Goal: Task Accomplishment & Management: Manage account settings

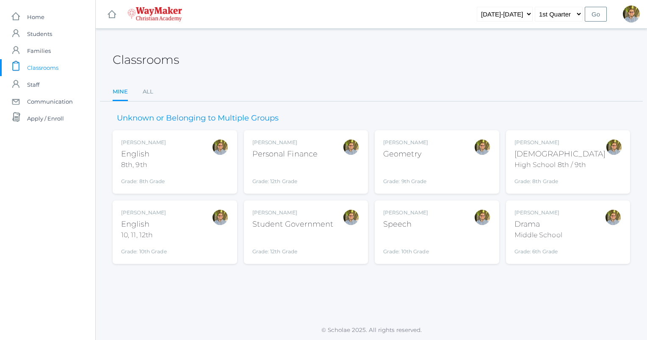
click at [183, 163] on div "[PERSON_NAME] [DEMOGRAPHIC_DATA] 8th, 9th Grade: 8th Grade 08ENGLISH" at bounding box center [174, 162] width 107 height 47
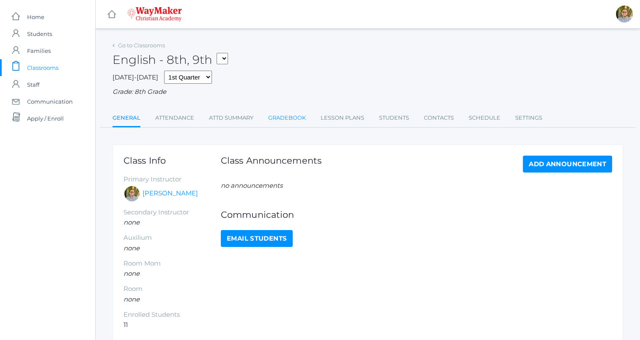
click at [275, 116] on link "Gradebook" at bounding box center [287, 118] width 38 height 17
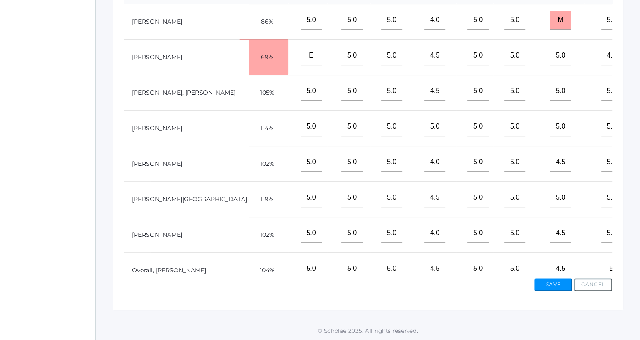
scroll to position [24, 0]
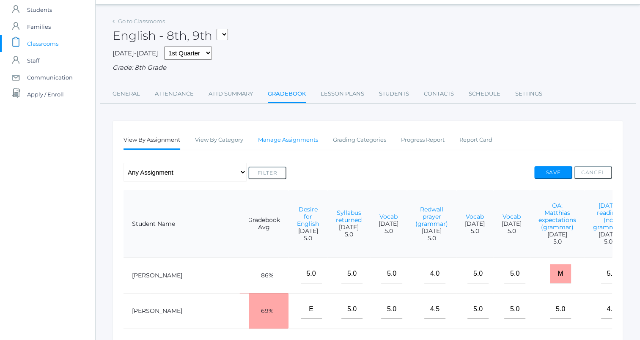
click at [284, 134] on link "Manage Assignments" at bounding box center [288, 140] width 60 height 17
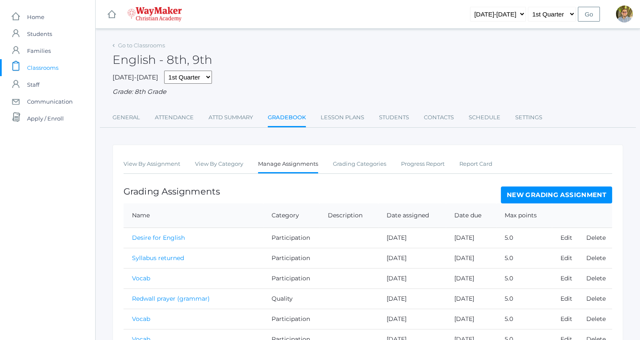
click at [550, 195] on link "New Grading Assignment" at bounding box center [556, 195] width 111 height 17
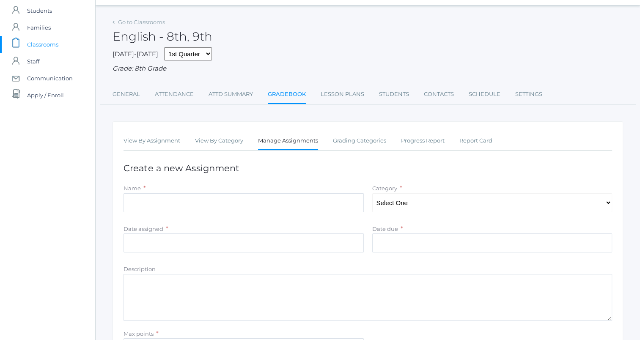
scroll to position [42, 0]
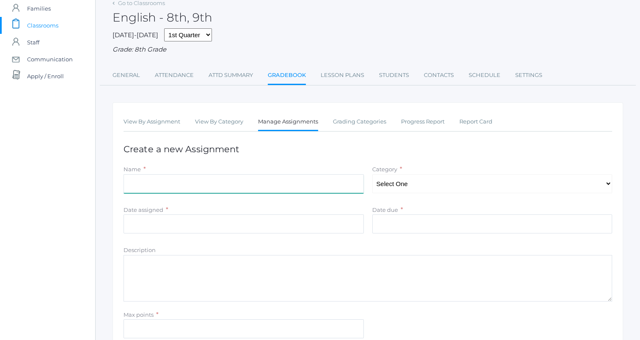
click at [312, 186] on input "Name" at bounding box center [244, 183] width 240 height 19
type input "[DATE] reading (no grammar)"
type input "[DATE]"
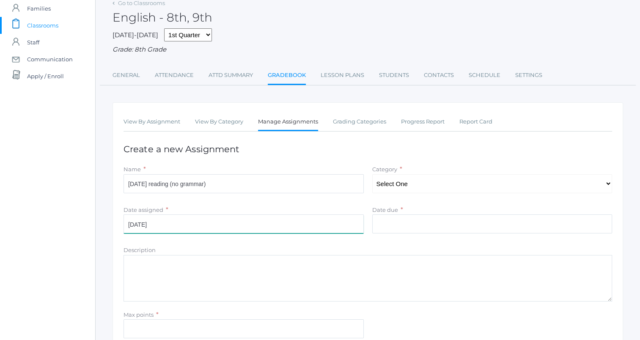
type input "[DATE]"
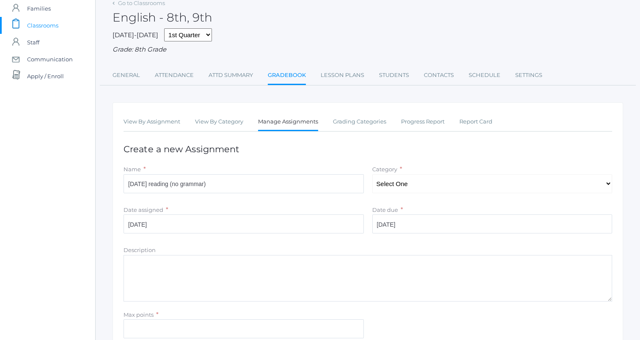
type input "5.0"
click at [416, 186] on select "Select One Participation Accuracy Quality" at bounding box center [492, 183] width 240 height 19
select select "1065"
click at [372, 174] on select "Select One Participation Accuracy Quality" at bounding box center [492, 183] width 240 height 19
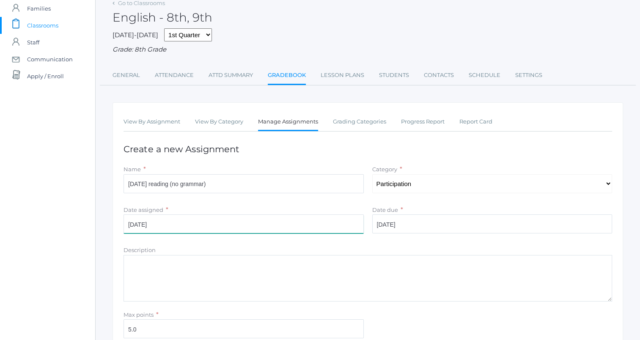
click at [194, 231] on input "[DATE]" at bounding box center [244, 224] width 240 height 19
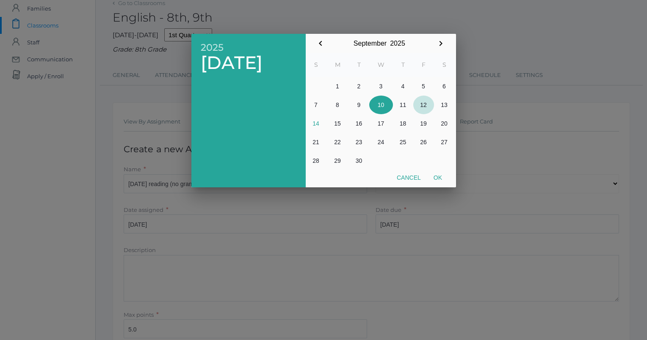
click at [423, 102] on button "12" at bounding box center [423, 105] width 21 height 19
click at [441, 176] on button "Ok" at bounding box center [437, 177] width 21 height 15
type input "[DATE]"
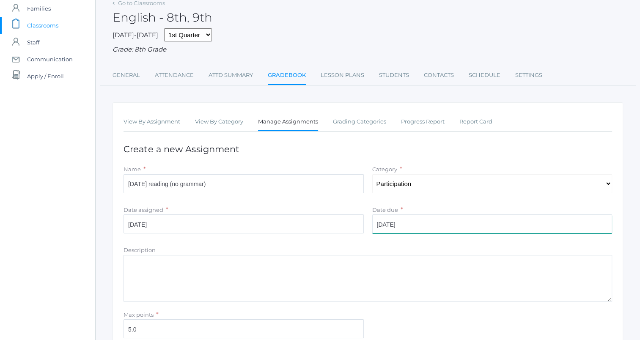
click at [458, 223] on input "[DATE]" at bounding box center [492, 224] width 240 height 19
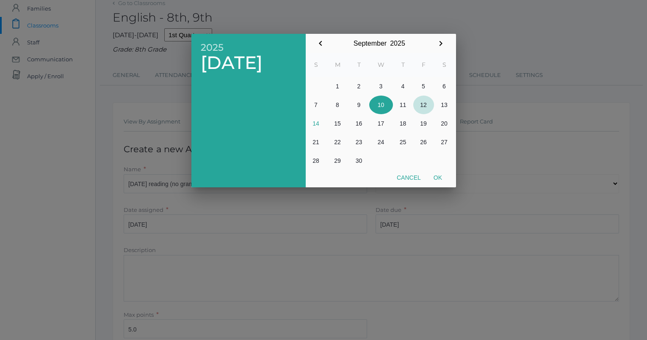
click at [420, 105] on button "12" at bounding box center [423, 105] width 21 height 19
click at [436, 178] on button "Ok" at bounding box center [437, 177] width 21 height 15
type input "[DATE]"
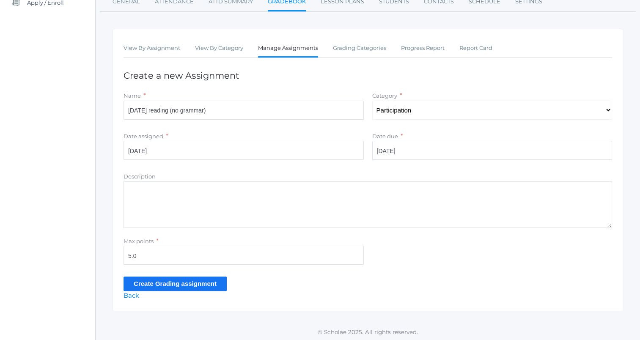
scroll to position [118, 0]
click at [182, 283] on input "Create Grading assignment" at bounding box center [175, 282] width 103 height 14
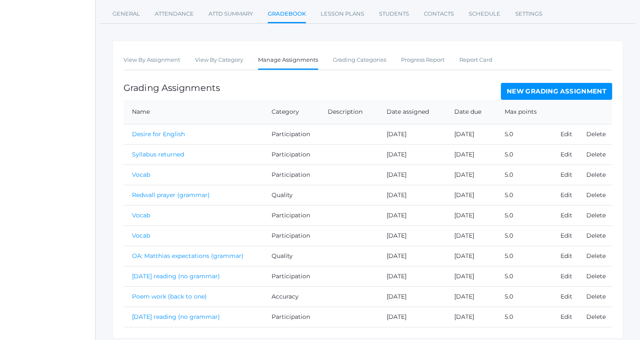
scroll to position [109, 0]
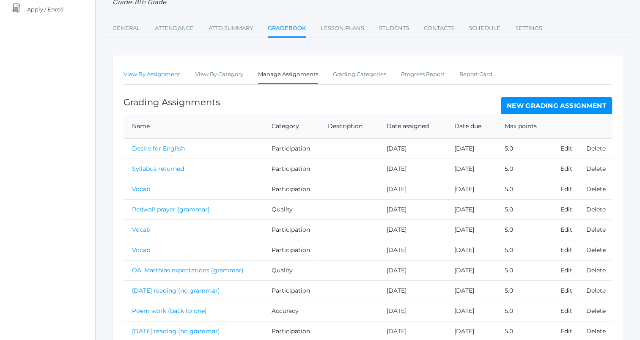
click at [158, 80] on link "View By Assignment" at bounding box center [152, 74] width 57 height 17
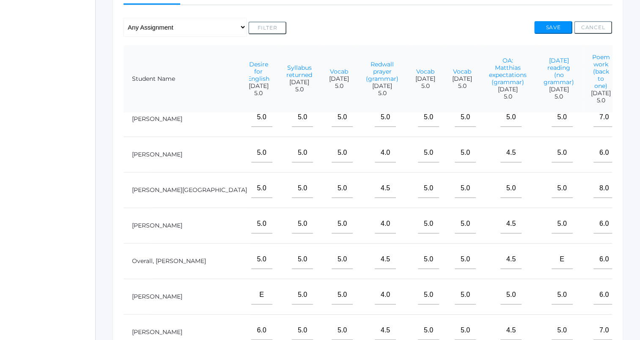
scroll to position [127, 87]
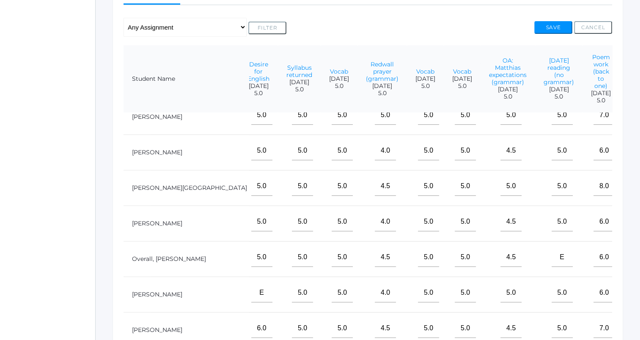
click at [636, 223] on input"] "text" at bounding box center [646, 221] width 21 height 19
type input"] "5"
click at [555, 29] on button "Save" at bounding box center [554, 27] width 38 height 13
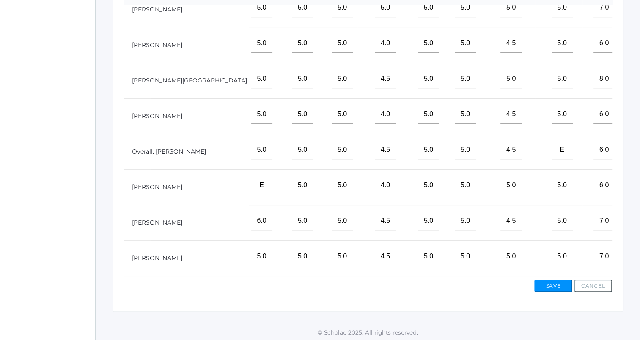
scroll to position [298, 0]
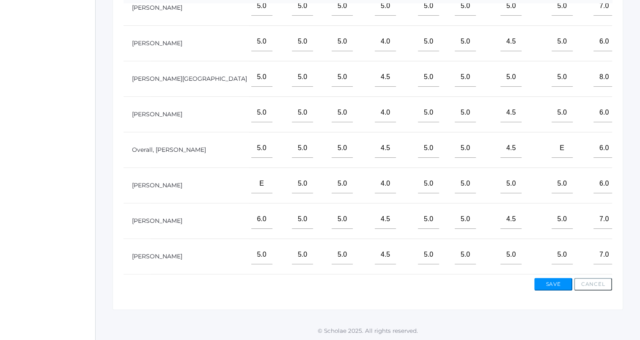
click at [636, 247] on input"] "text" at bounding box center [646, 254] width 21 height 19
type input"] "5"
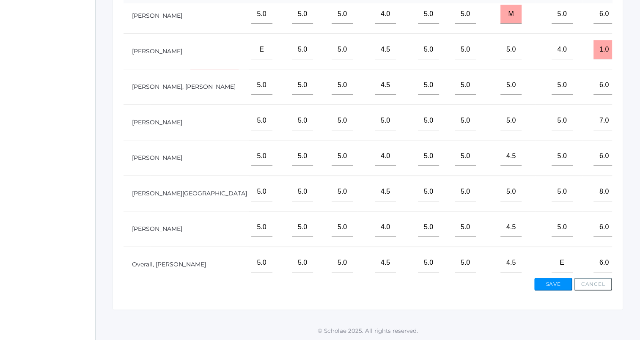
click at [636, 95] on input"] "text" at bounding box center [646, 85] width 21 height 19
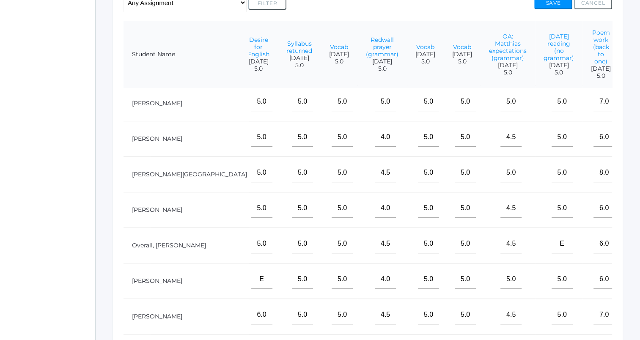
scroll to position [132, 87]
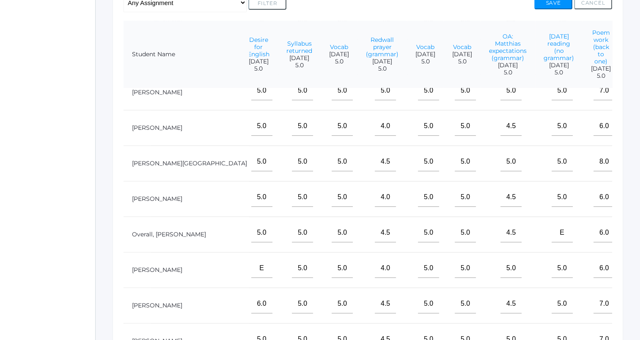
type input"] "5"
click at [636, 268] on input"] "text" at bounding box center [646, 268] width 21 height 19
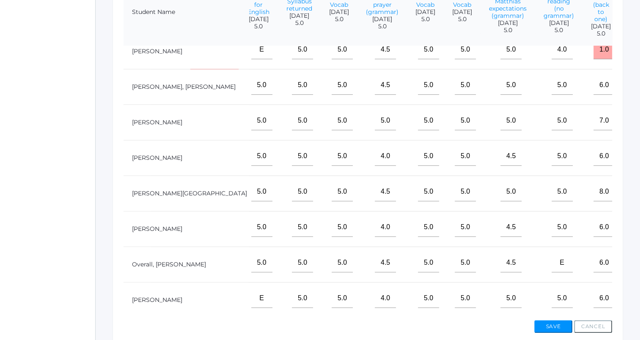
scroll to position [6, 87]
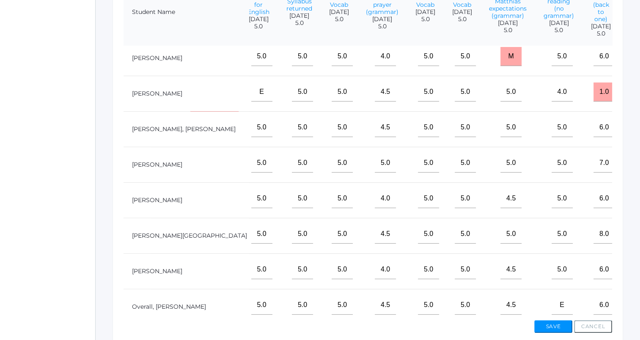
type input"] "5"
click at [636, 173] on input"] "text" at bounding box center [646, 163] width 21 height 19
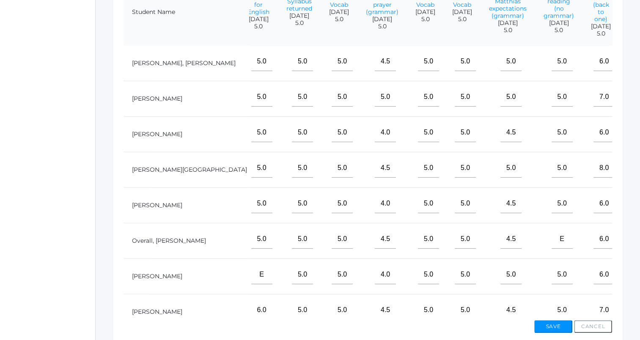
scroll to position [90, 87]
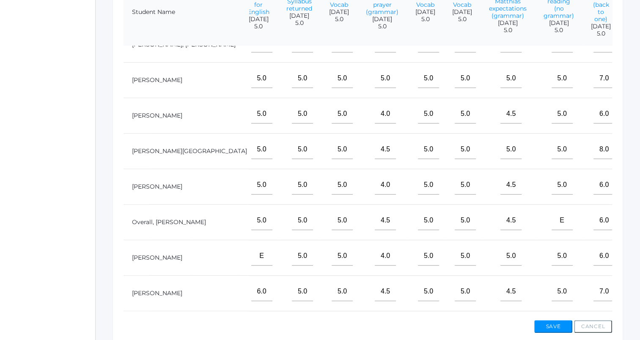
type input"] "5"
click at [636, 157] on input"] "text" at bounding box center [646, 149] width 21 height 19
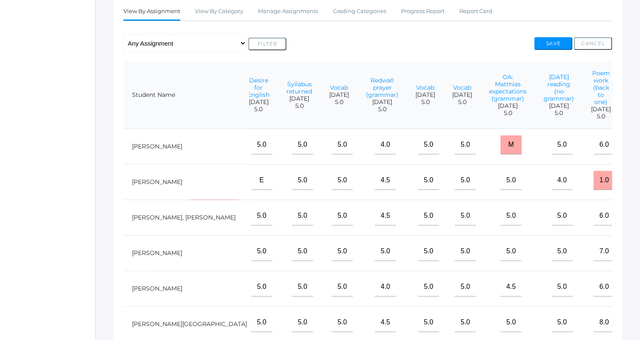
scroll to position [171, 0]
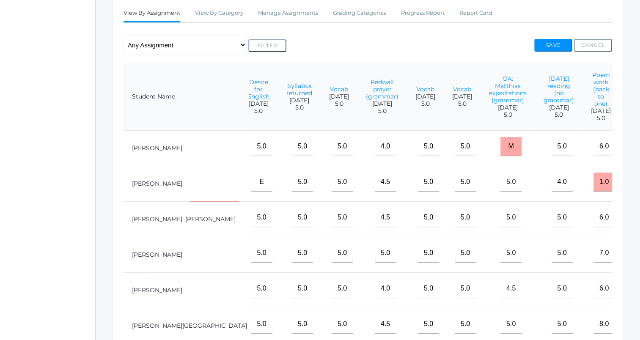
type input"] "5"
click at [636, 189] on input"] "text" at bounding box center [646, 182] width 21 height 19
type input"] "4"
click at [563, 42] on button "Save" at bounding box center [554, 45] width 38 height 13
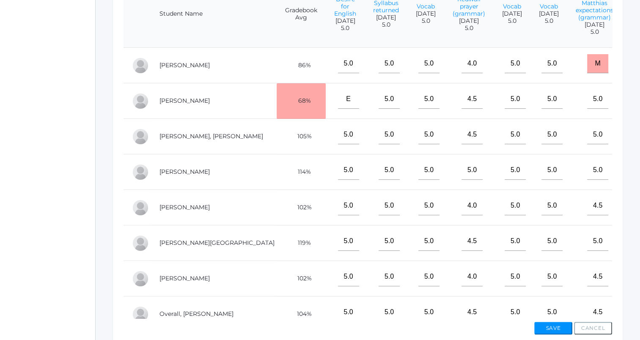
scroll to position [0, 87]
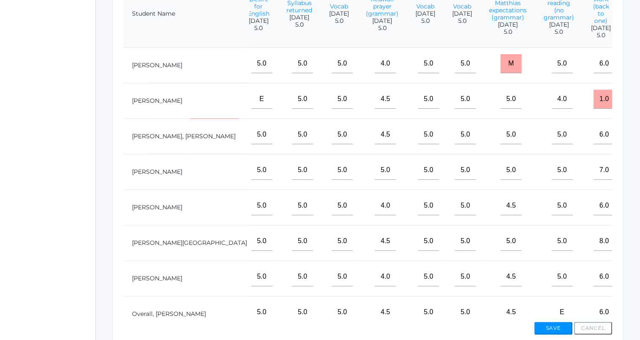
click at [636, 215] on input"] "text" at bounding box center [646, 205] width 21 height 19
type input"] "5"
click at [564, 327] on button "Save" at bounding box center [554, 328] width 38 height 13
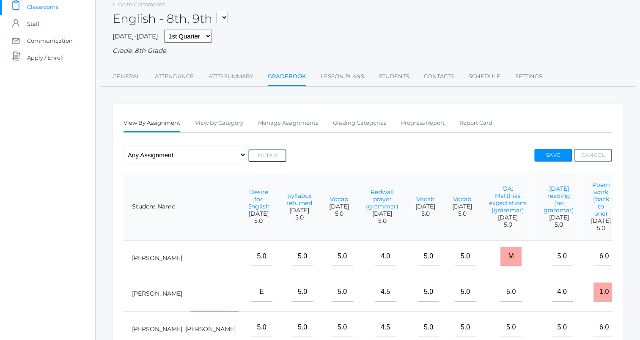
scroll to position [85, 0]
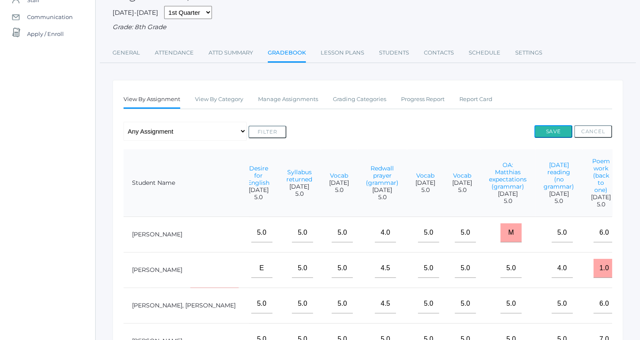
click at [551, 132] on button "Save" at bounding box center [554, 131] width 38 height 13
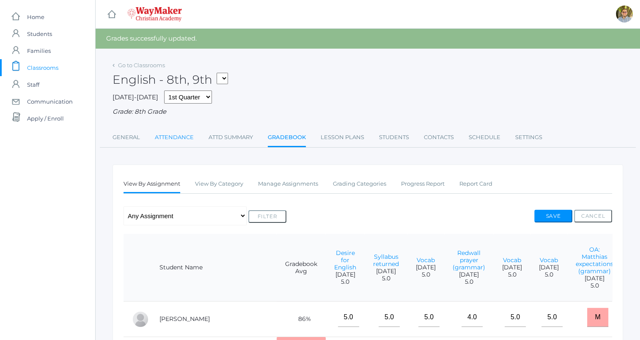
click at [175, 134] on link "Attendance" at bounding box center [174, 137] width 39 height 17
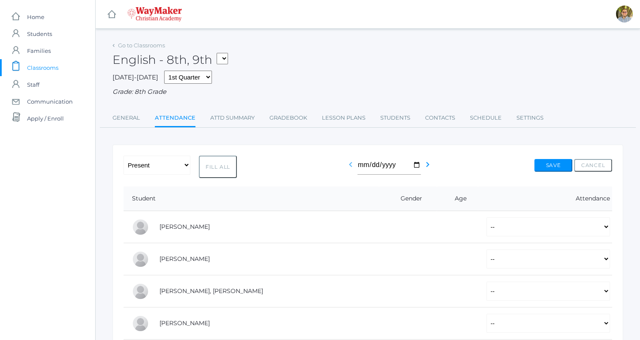
click at [350, 166] on icon "chevron_left" at bounding box center [351, 165] width 10 height 10
click at [287, 118] on link "Gradebook" at bounding box center [289, 118] width 38 height 17
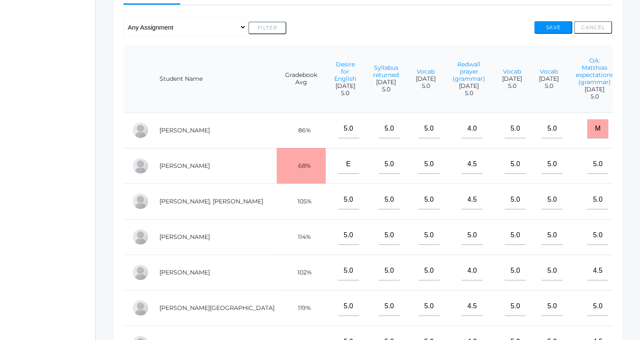
scroll to position [0, 87]
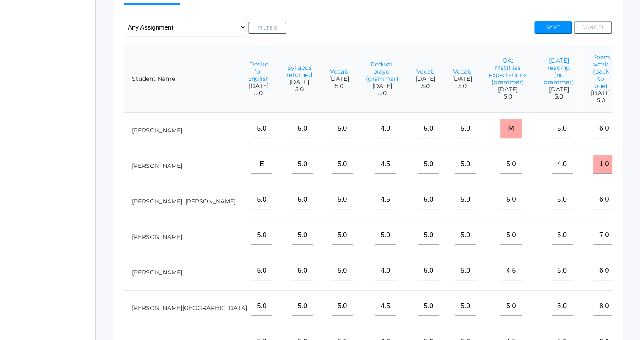
click at [636, 138] on input"] "text" at bounding box center [646, 128] width 21 height 19
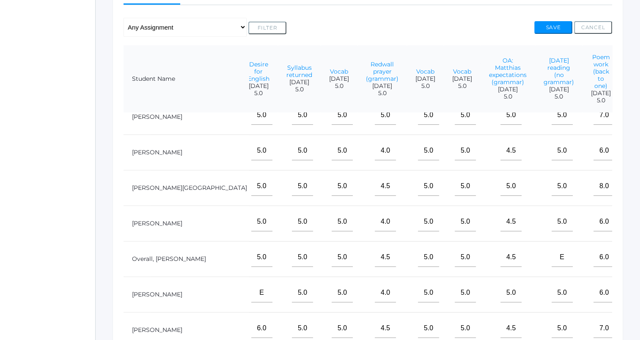
scroll to position [127, 87]
type input"] "e"
click at [636, 262] on input"] "text" at bounding box center [646, 257] width 21 height 19
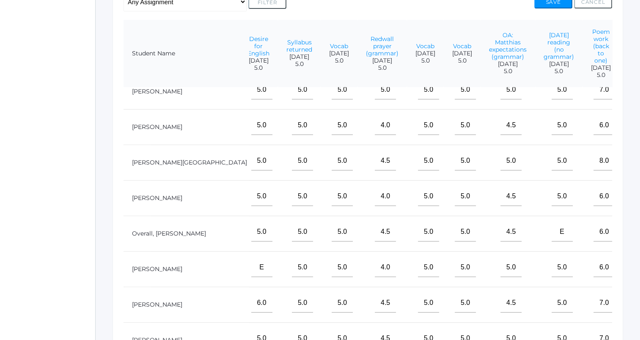
scroll to position [212, 0]
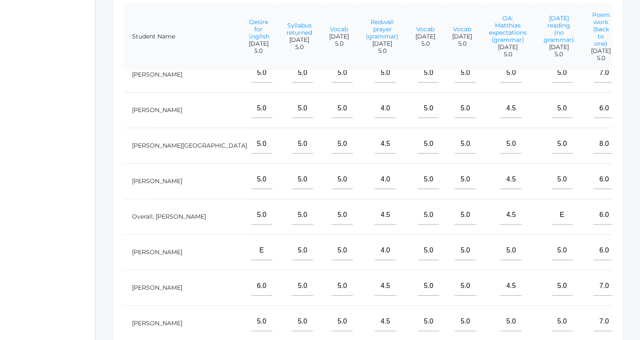
type input"] "m"
click at [636, 280] on input"] "text" at bounding box center [646, 286] width 21 height 19
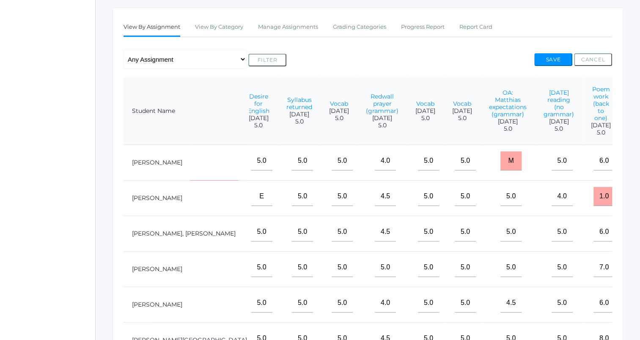
scroll to position [85, 0]
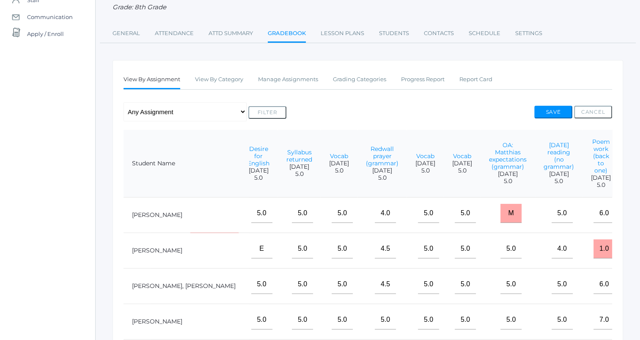
type input"] "e"
click at [559, 113] on button "Save" at bounding box center [554, 112] width 38 height 13
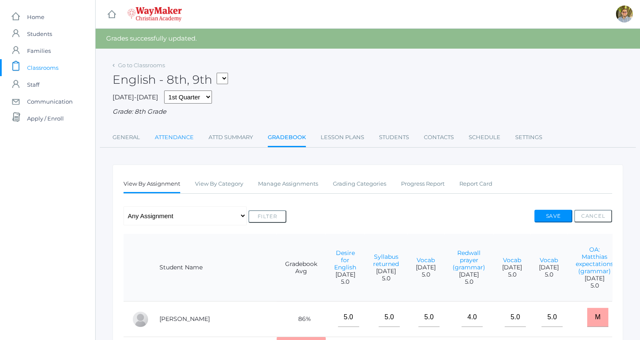
click at [169, 140] on link "Attendance" at bounding box center [174, 137] width 39 height 17
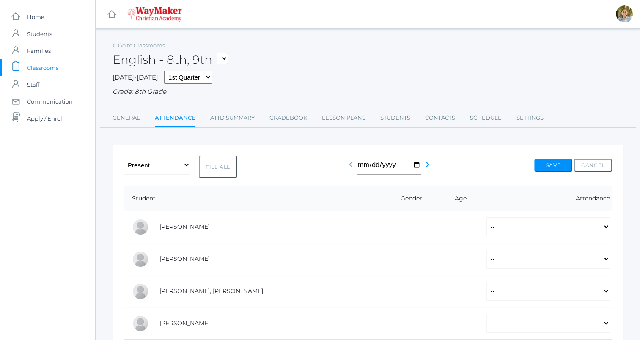
click at [350, 168] on icon "chevron_left" at bounding box center [351, 165] width 10 height 10
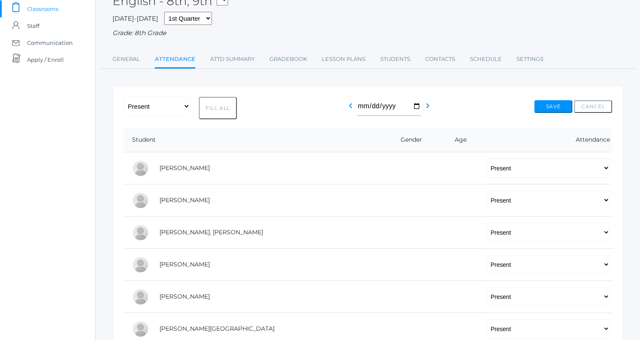
scroll to position [85, 0]
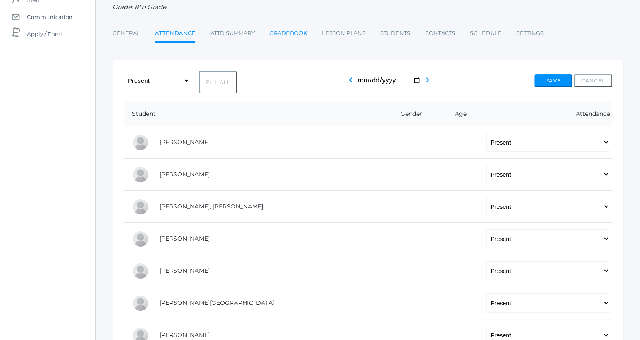
click at [287, 29] on link "Gradebook" at bounding box center [289, 33] width 38 height 17
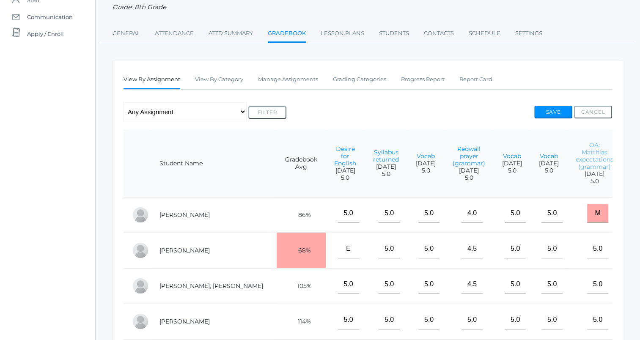
click at [576, 166] on link "OA: Matthias expectations (grammar)" at bounding box center [595, 155] width 38 height 29
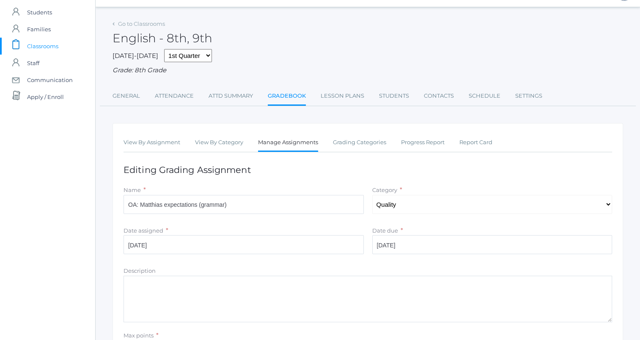
scroll to position [42, 0]
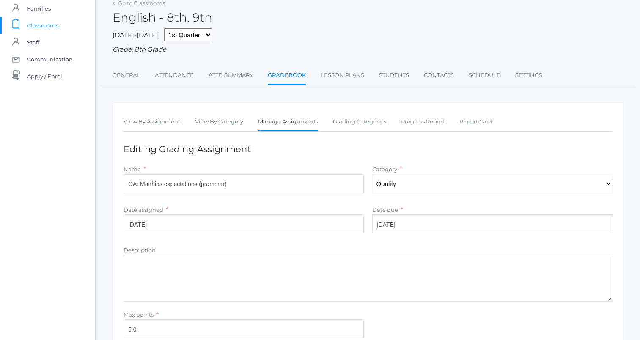
click at [37, 22] on span "Classrooms" at bounding box center [42, 25] width 31 height 17
